Goal: Book appointment/travel/reservation

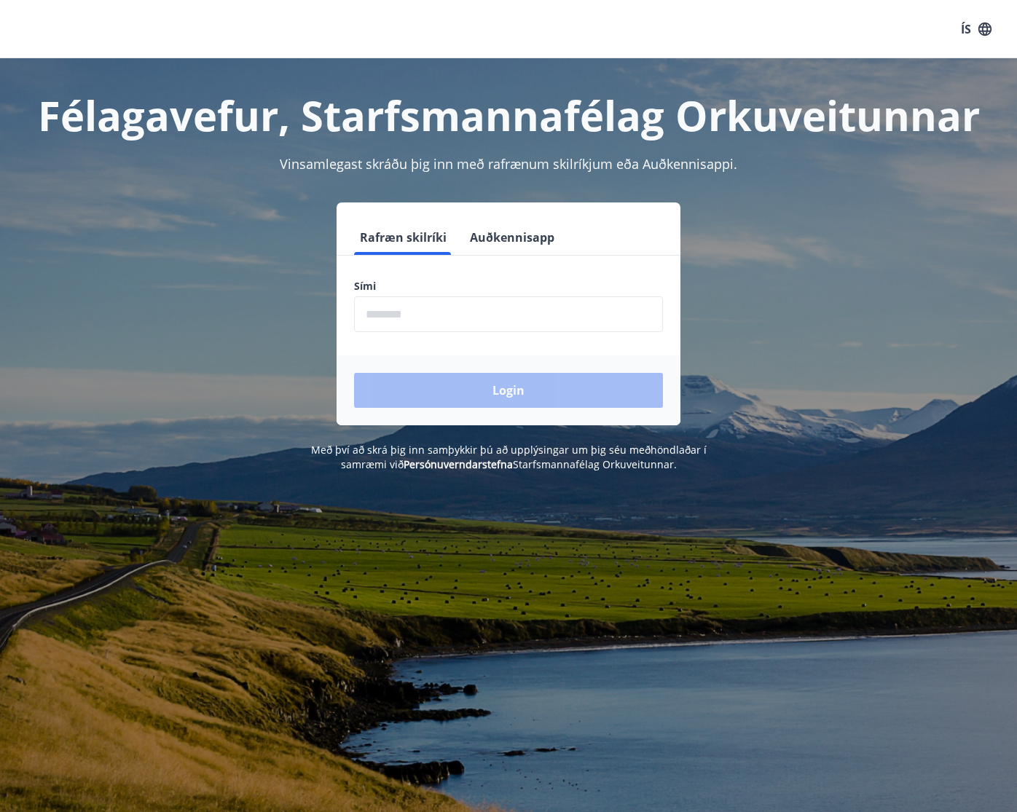
click at [500, 308] on input "phone" at bounding box center [508, 314] width 309 height 36
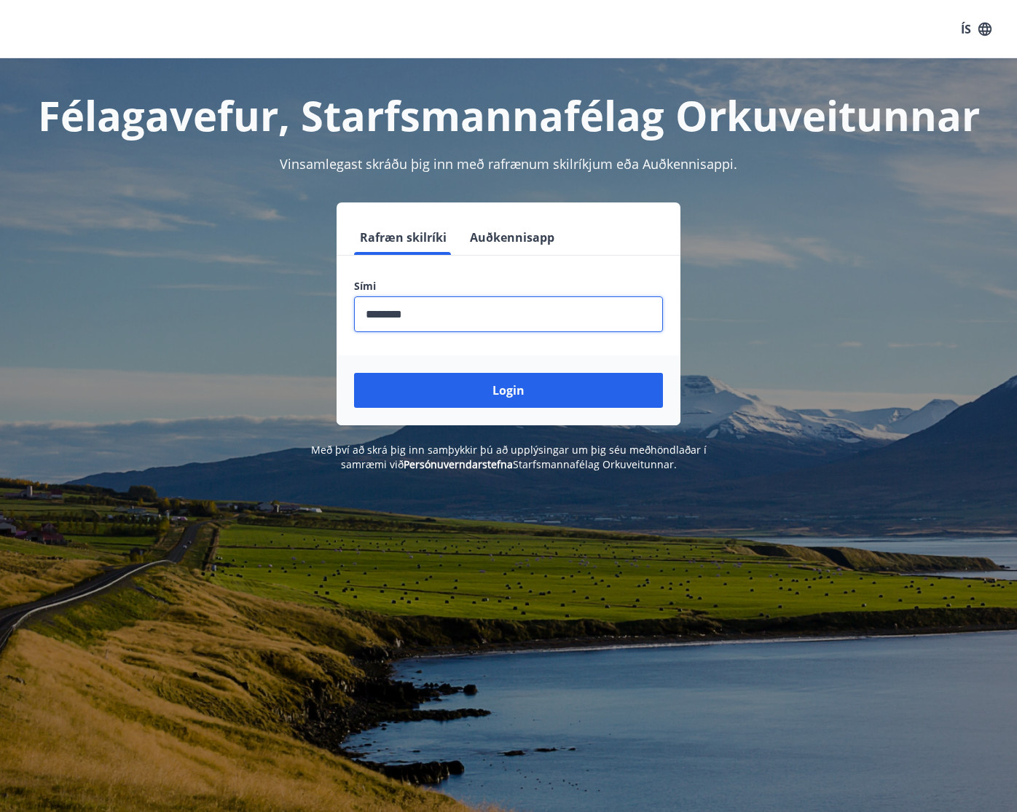
type input "********"
click at [354, 373] on button "Login" at bounding box center [508, 390] width 309 height 35
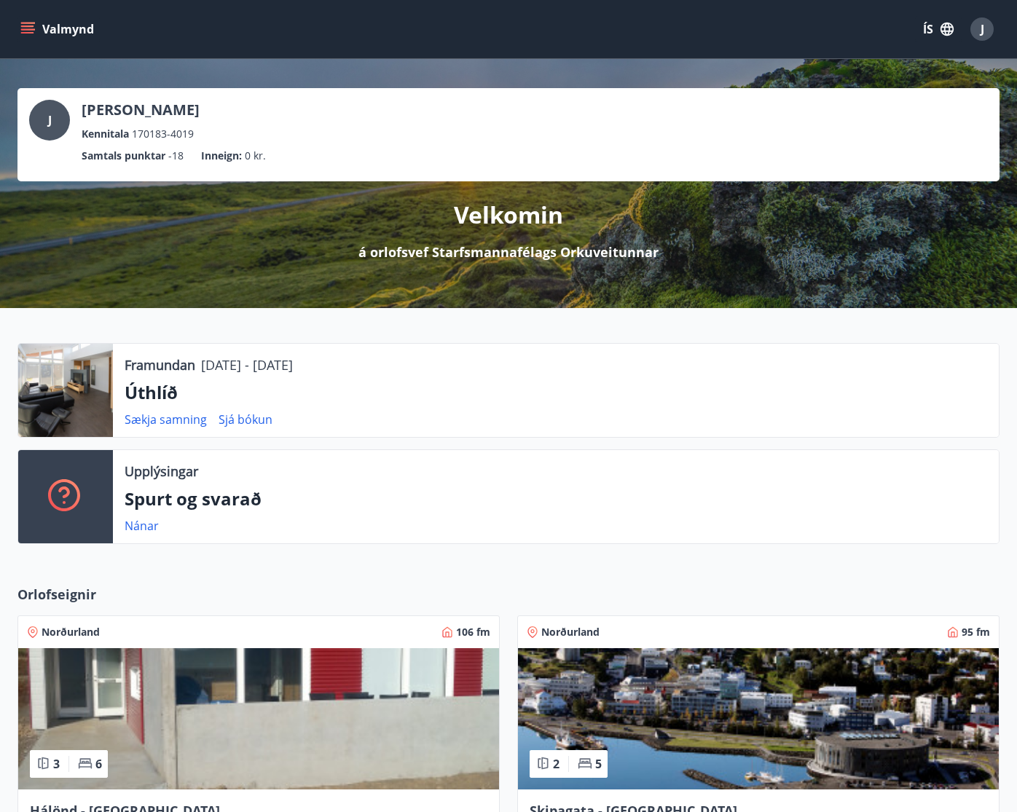
click at [32, 30] on icon "menu" at bounding box center [29, 28] width 16 height 1
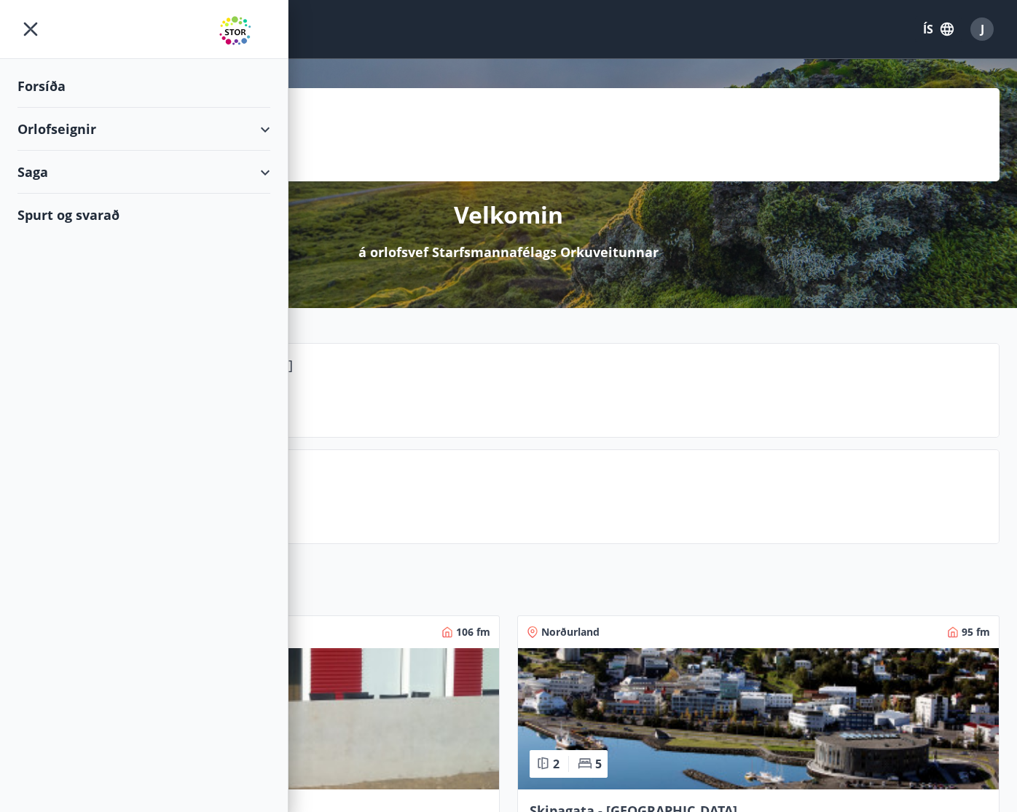
click at [264, 125] on div "Orlofseignir" at bounding box center [143, 129] width 253 height 43
click at [262, 122] on div "Orlofseignir" at bounding box center [143, 129] width 253 height 43
click at [58, 160] on div "Framboð" at bounding box center [143, 166] width 229 height 31
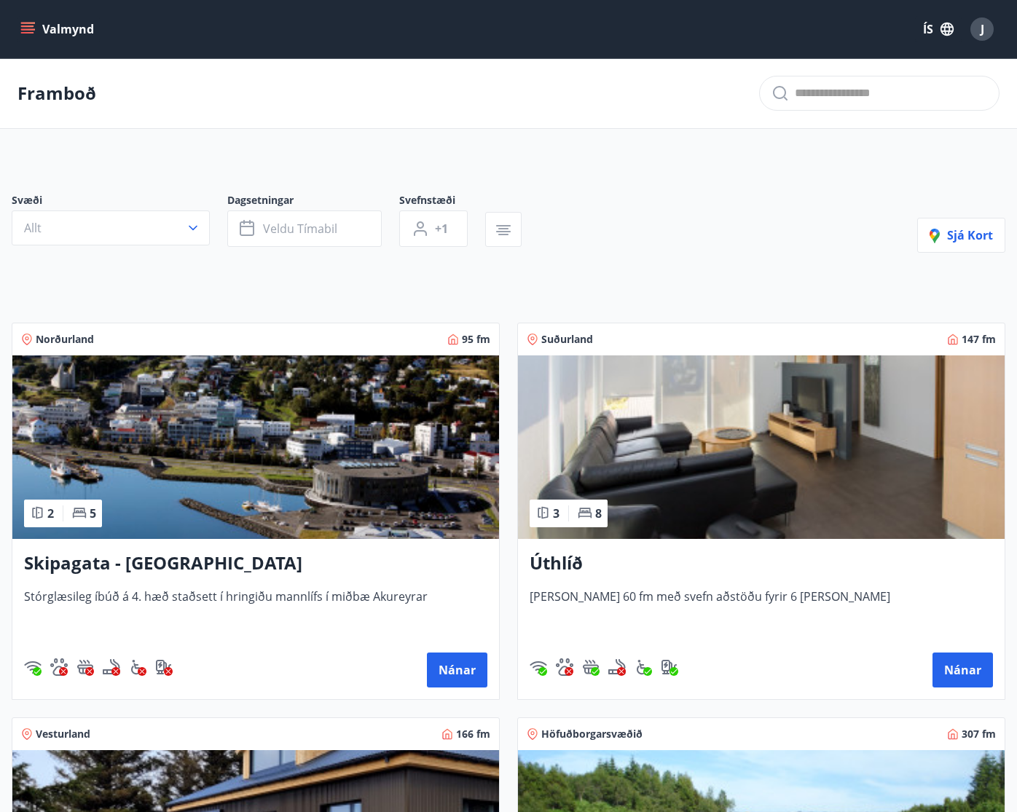
scroll to position [388, 0]
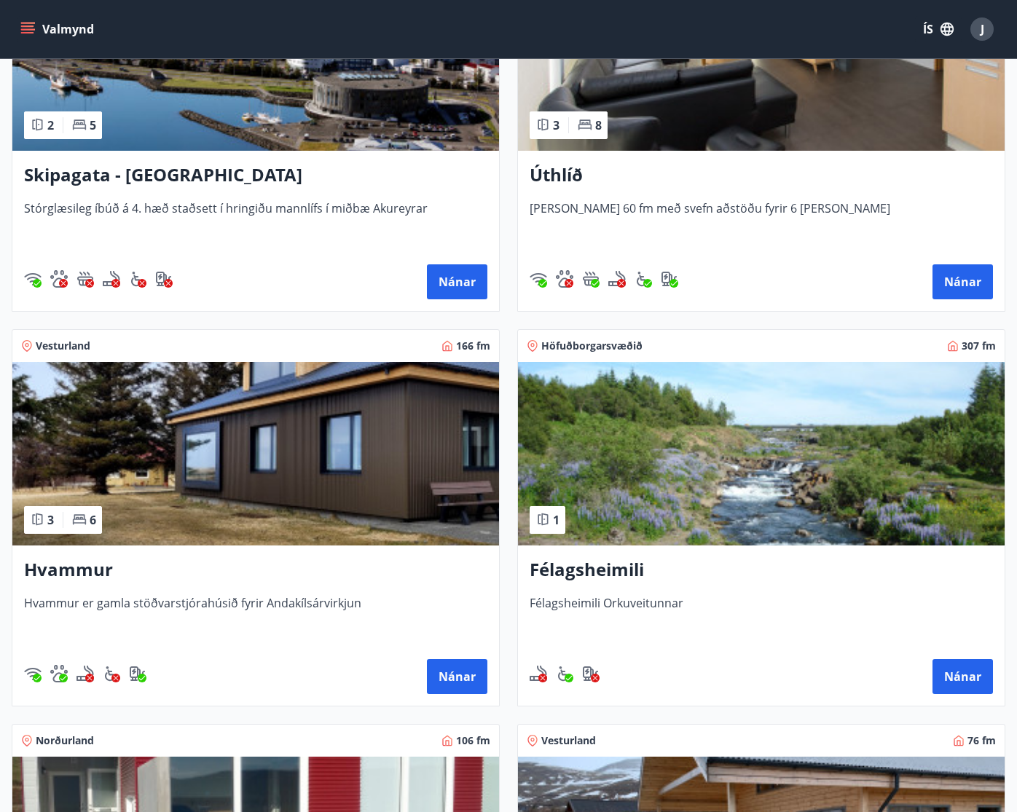
click at [605, 567] on h3 "Félagsheimili" at bounding box center [761, 570] width 463 height 26
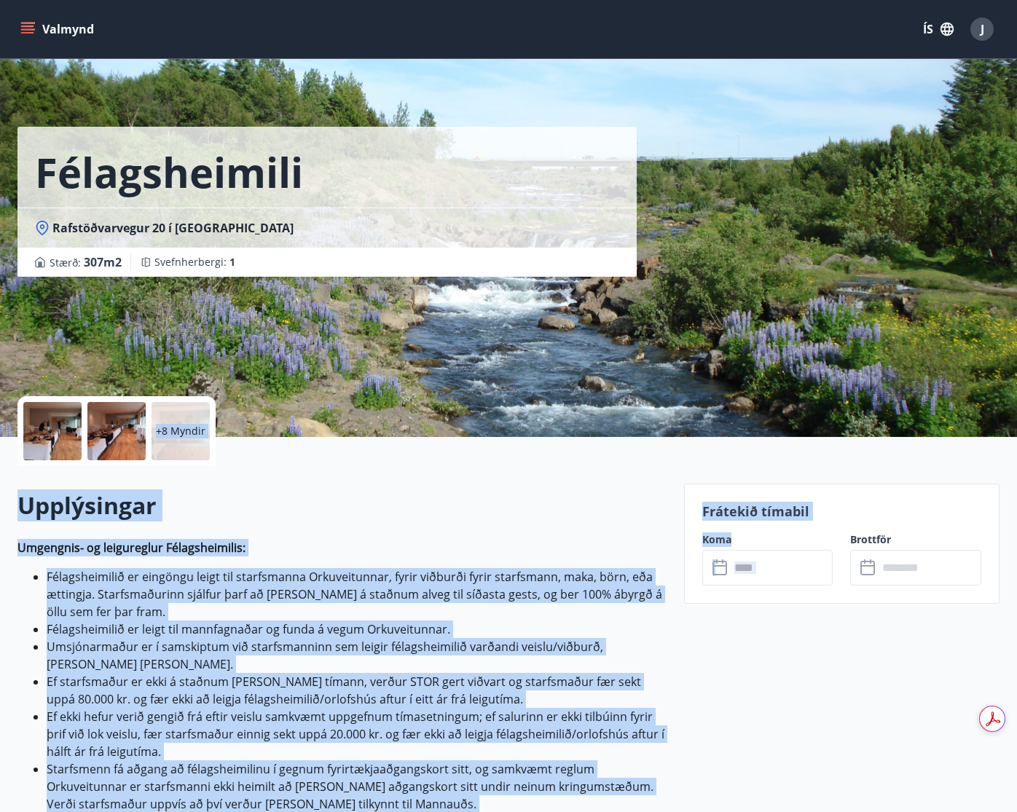
drag, startPoint x: 843, startPoint y: 329, endPoint x: 771, endPoint y: 648, distance: 327.7
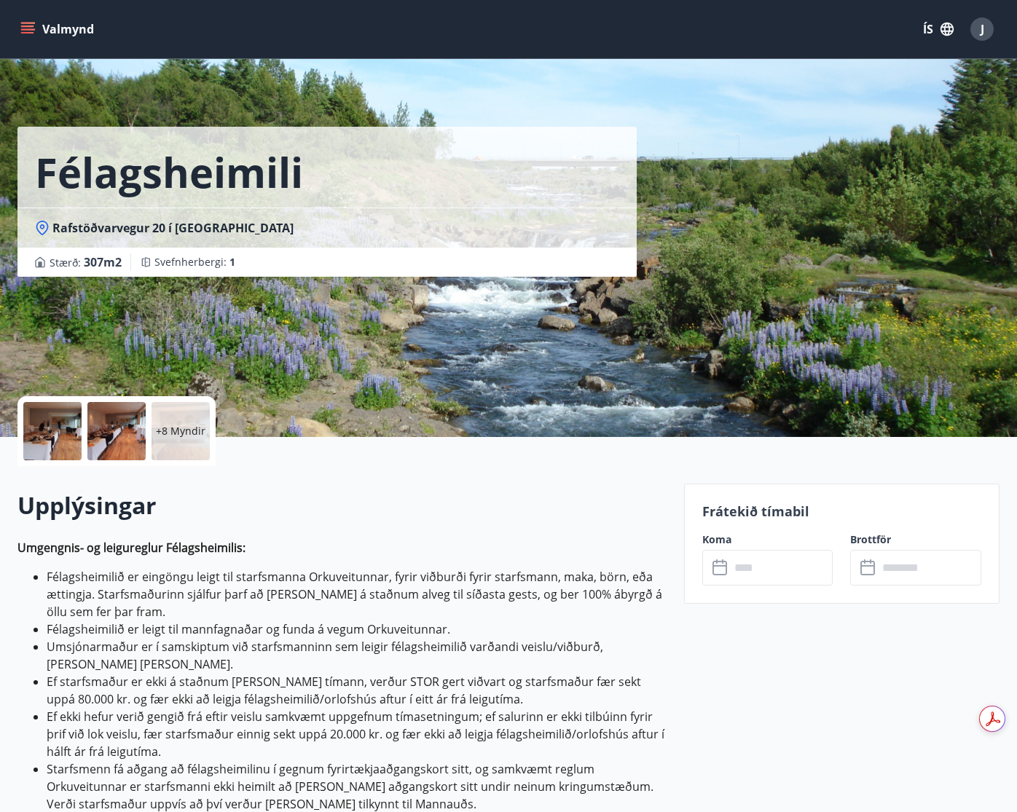
click at [776, 562] on input "text" at bounding box center [781, 568] width 103 height 36
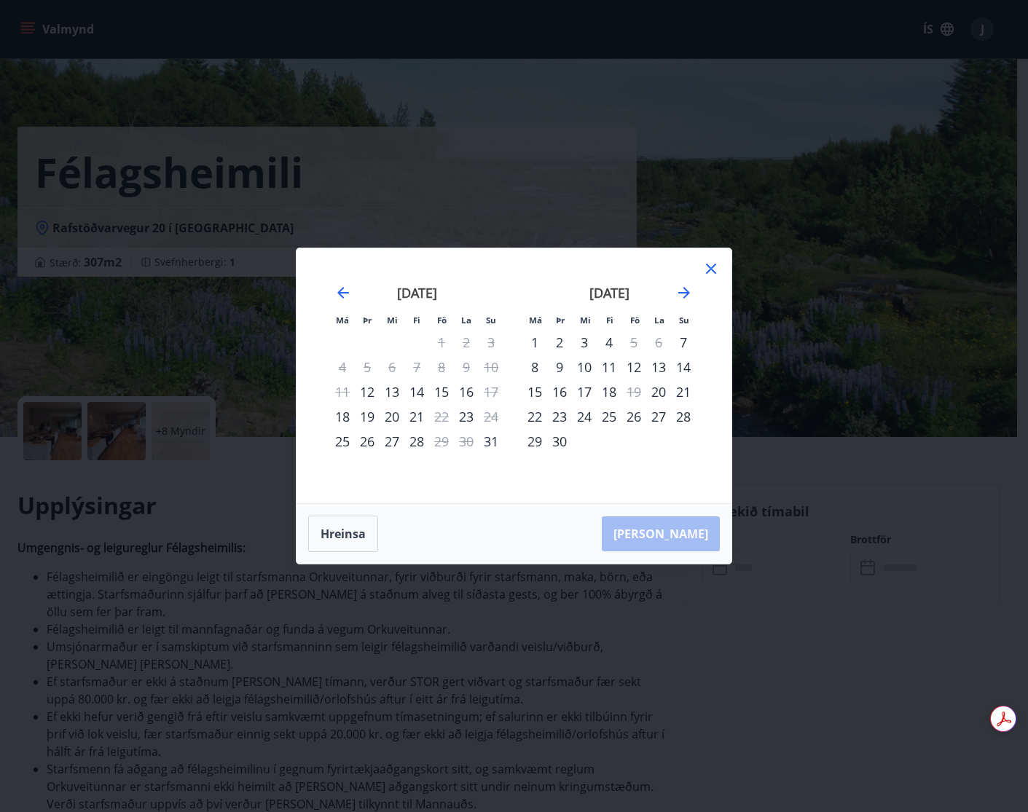
click at [608, 374] on div "11" at bounding box center [609, 367] width 25 height 25
click at [635, 361] on div "12" at bounding box center [633, 367] width 25 height 25
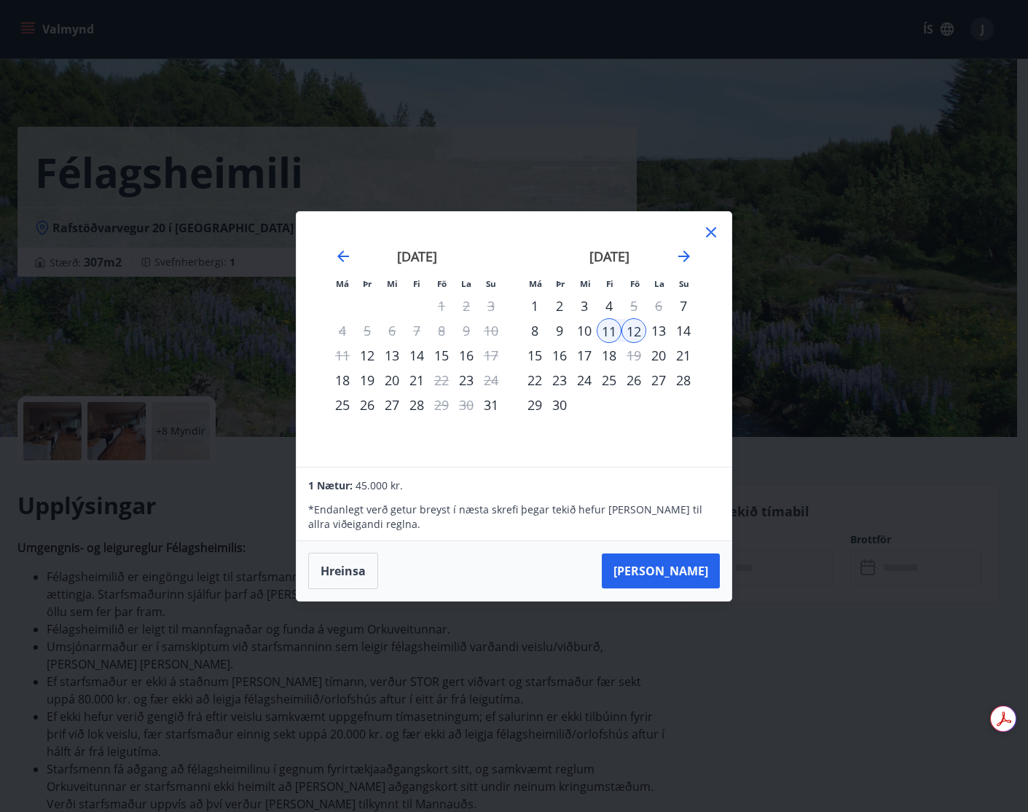
click at [605, 333] on div "11" at bounding box center [609, 330] width 25 height 25
click at [695, 578] on button "Taka Frá" at bounding box center [661, 571] width 118 height 35
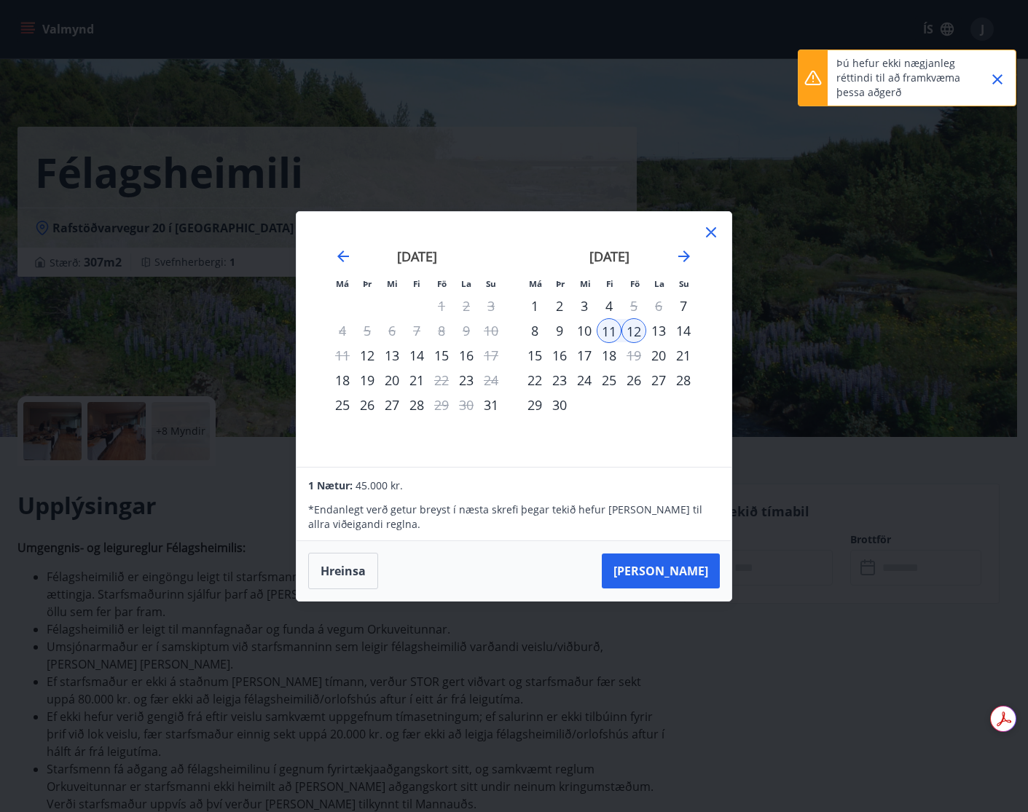
click at [712, 231] on icon at bounding box center [711, 232] width 10 height 10
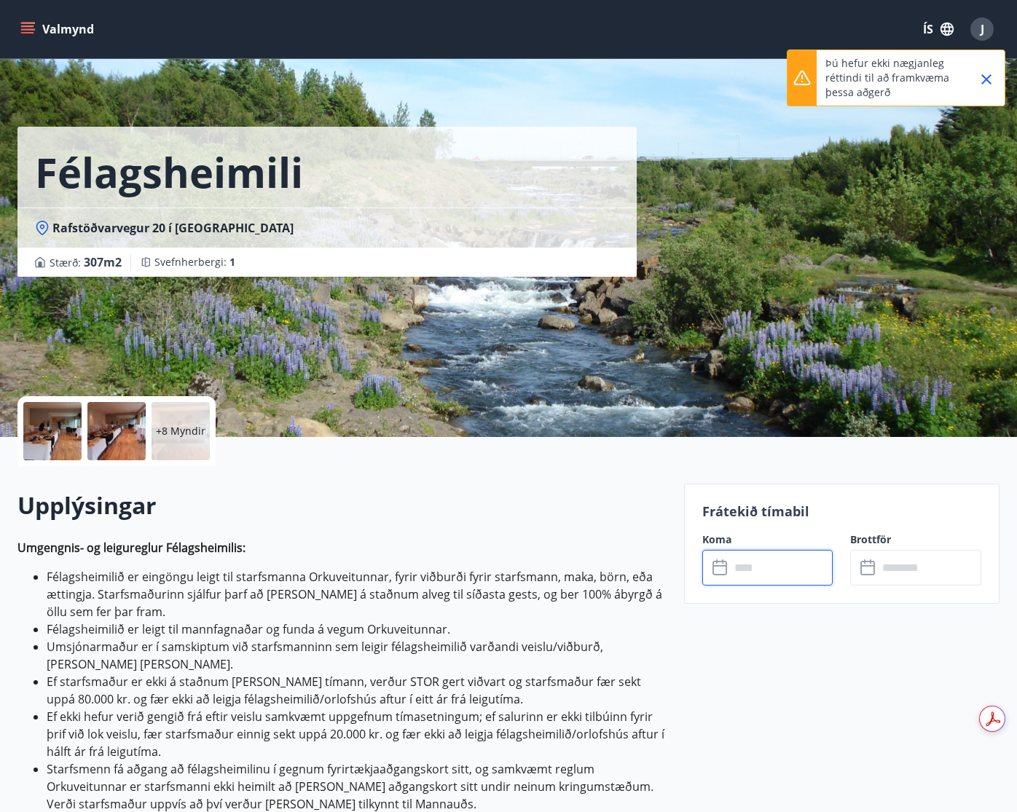
click at [991, 85] on icon "Close" at bounding box center [986, 79] width 17 height 17
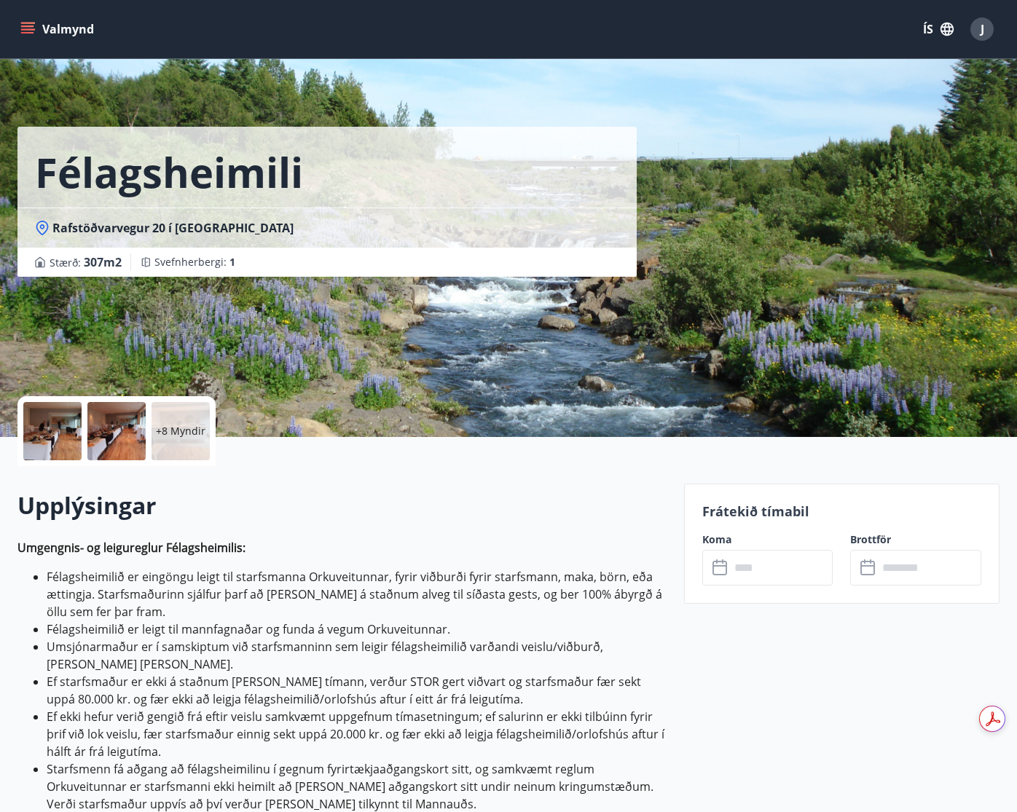
click at [756, 558] on input "text" at bounding box center [781, 568] width 103 height 36
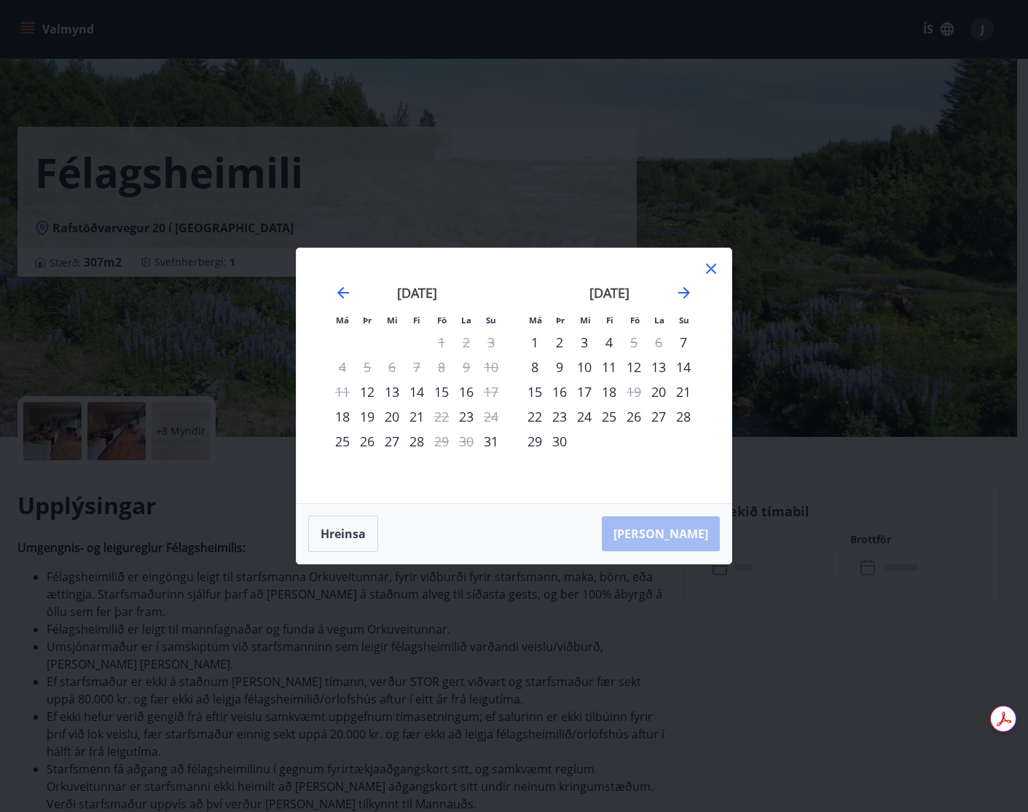
click at [828, 645] on div "Má Þr Mi Fi Fö La Su Má Þr Mi Fi Fö La Su júlí 2025 1 2 3 4 5 6 7 8 9 10 11 12 …" at bounding box center [514, 406] width 1028 height 812
